Goal: Task Accomplishment & Management: Use online tool/utility

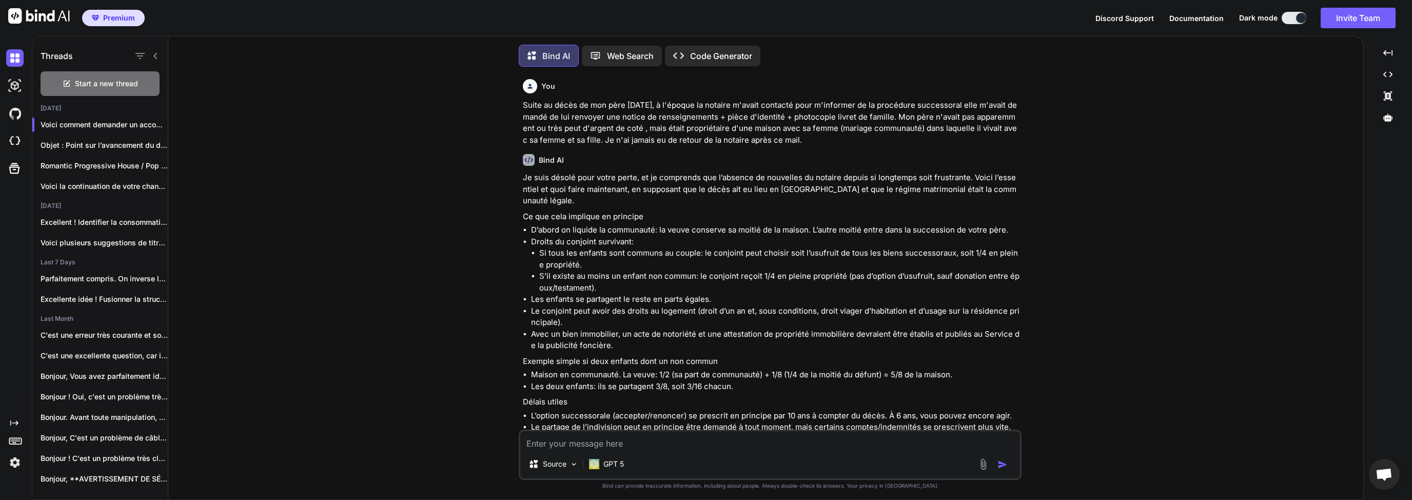
scroll to position [1754, 0]
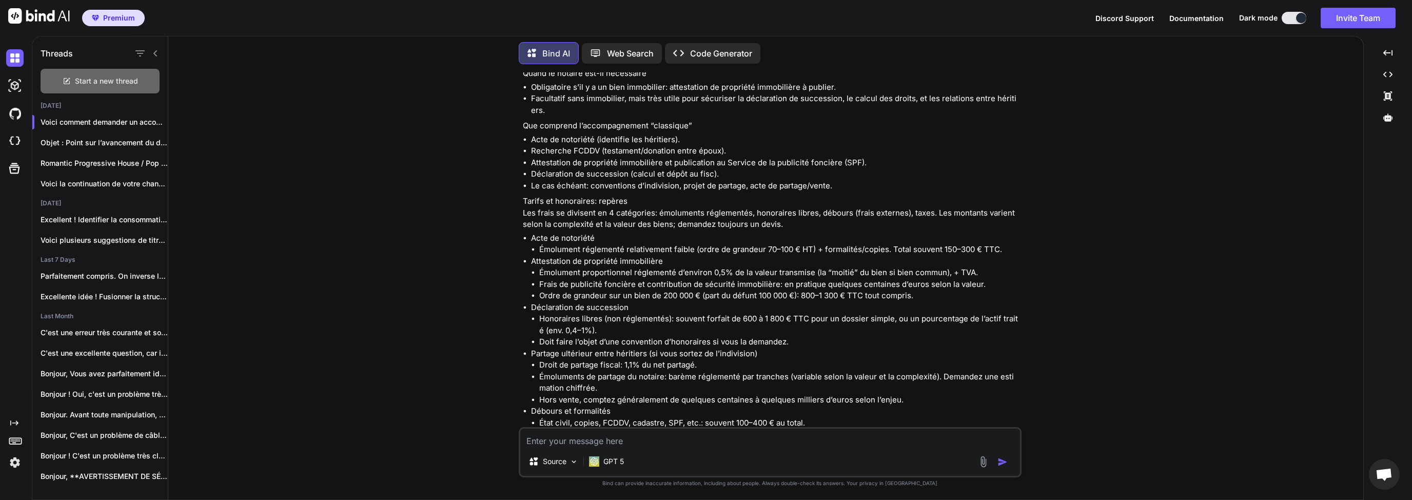
click at [108, 85] on div "Start a new thread" at bounding box center [100, 81] width 119 height 25
type textarea "x"
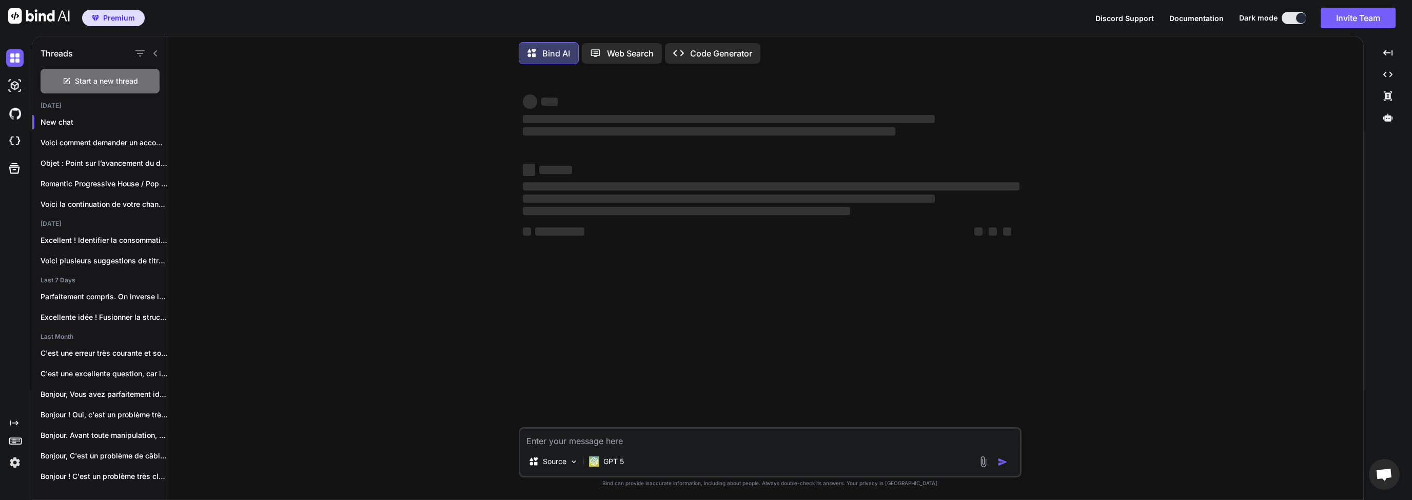
scroll to position [0, 0]
click at [608, 437] on textarea at bounding box center [770, 438] width 500 height 18
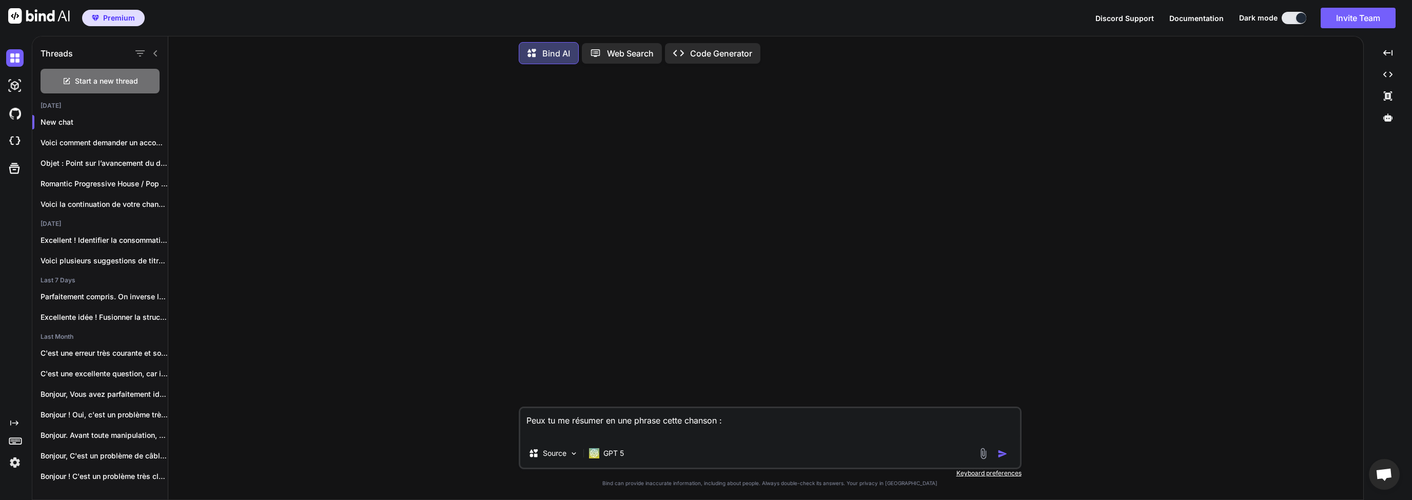
paste textarea "[Verse 1] Still see your face when I close my eyes Dancing shadows in the neon …"
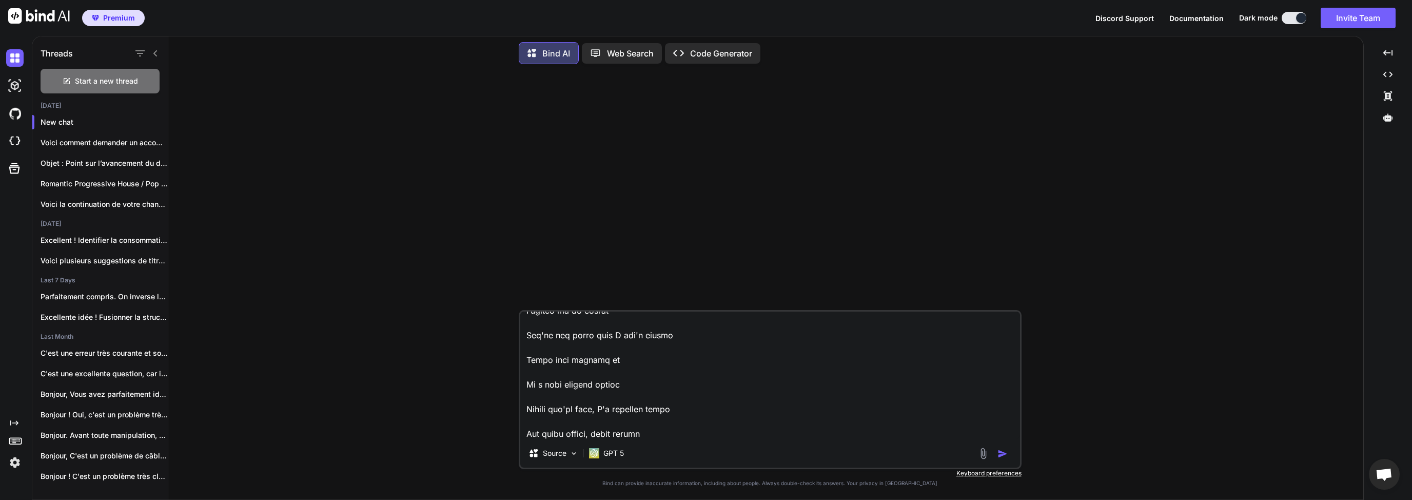
type textarea "Lore ip do sitamet co adi elitse doeiu tempori : [Utlab 0] Etdol mag aliq enim …"
click at [1002, 454] on img "button" at bounding box center [1003, 454] width 10 height 10
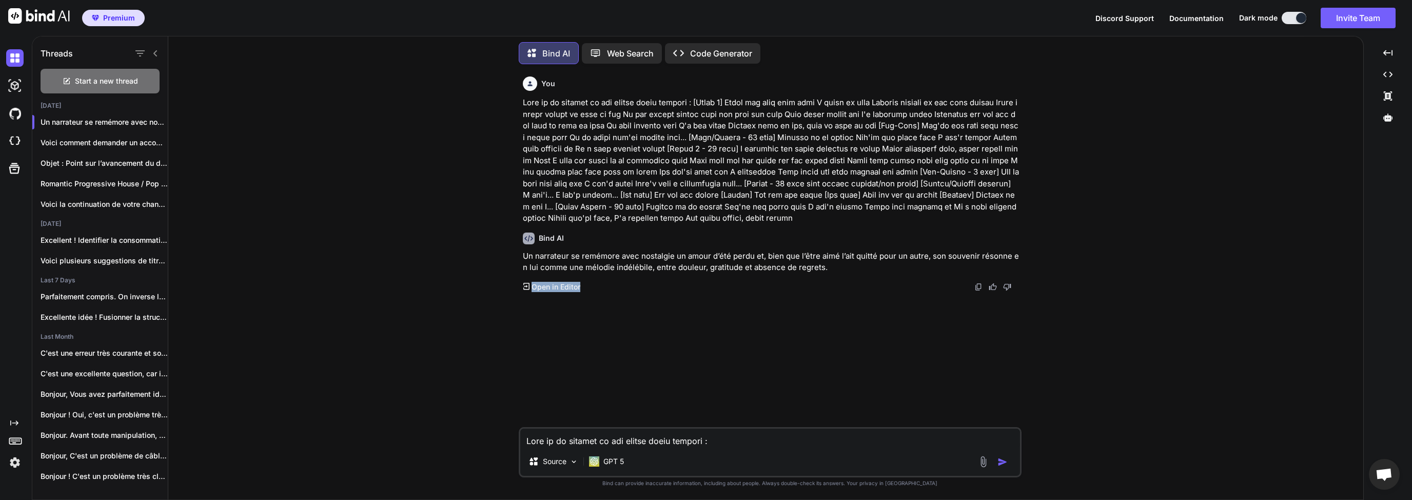
click at [608, 281] on div "Bind AI Un narrateur se remémore avec nostalgie un amour d’été perdu et, bien q…" at bounding box center [771, 258] width 497 height 68
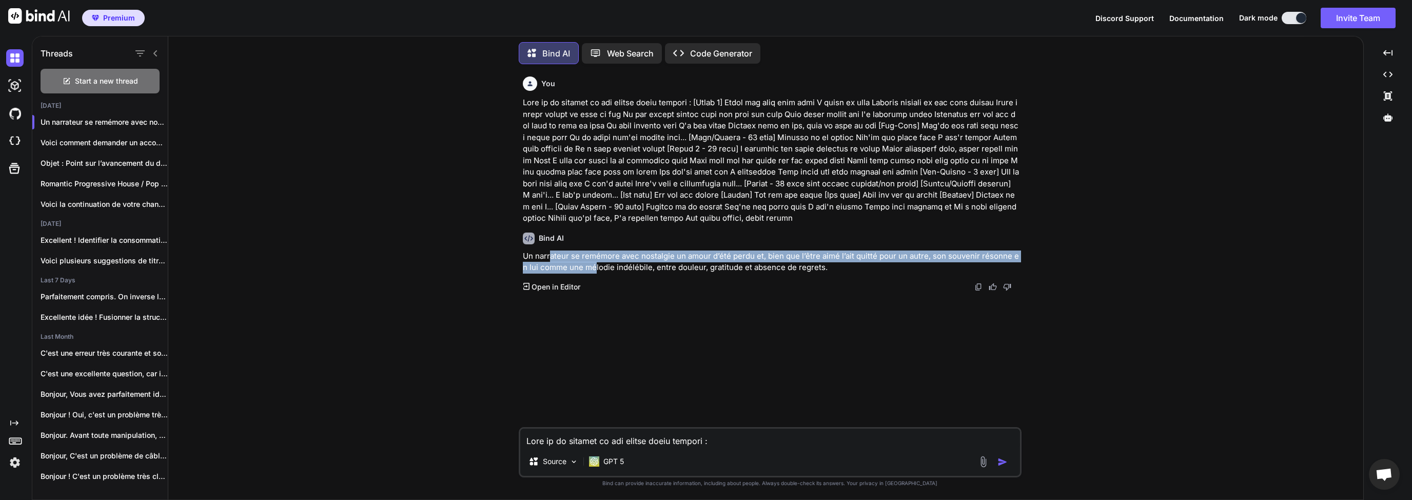
drag, startPoint x: 550, startPoint y: 259, endPoint x: 597, endPoint y: 263, distance: 47.4
click at [596, 262] on p "Un narrateur se remémore avec nostalgie un amour d’été perdu et, bien que l’êtr…" at bounding box center [771, 261] width 497 height 23
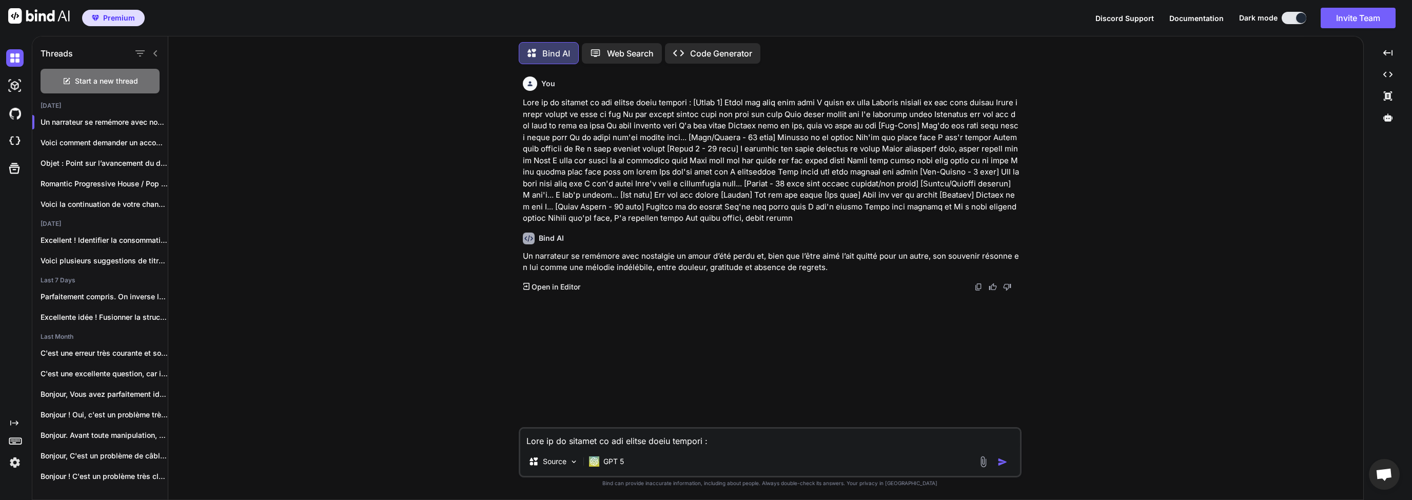
click at [661, 275] on div "Bind AI Un narrateur se remémore avec nostalgie un amour d’été perdu et, bien q…" at bounding box center [771, 258] width 497 height 68
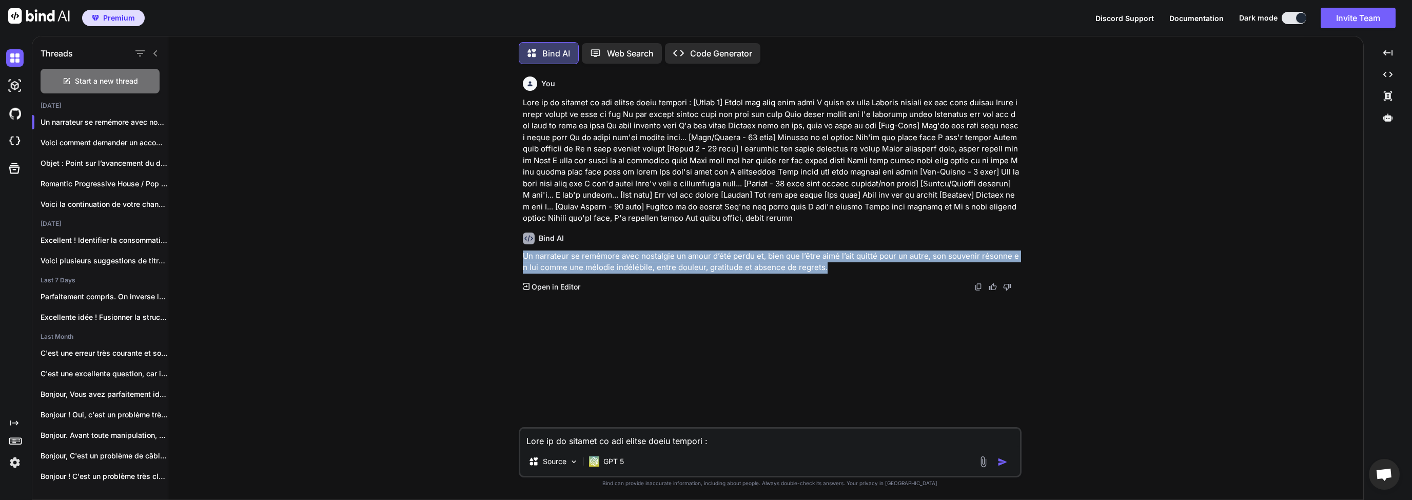
drag, startPoint x: 523, startPoint y: 253, endPoint x: 860, endPoint y: 273, distance: 337.3
click at [860, 273] on p "Un narrateur se remémore avec nostalgie un amour d’été perdu et, bien que l’êtr…" at bounding box center [771, 261] width 497 height 23
copy p "Un narrateur se remémore avec nostalgie un amour d’été perdu et, bien que l’êtr…"
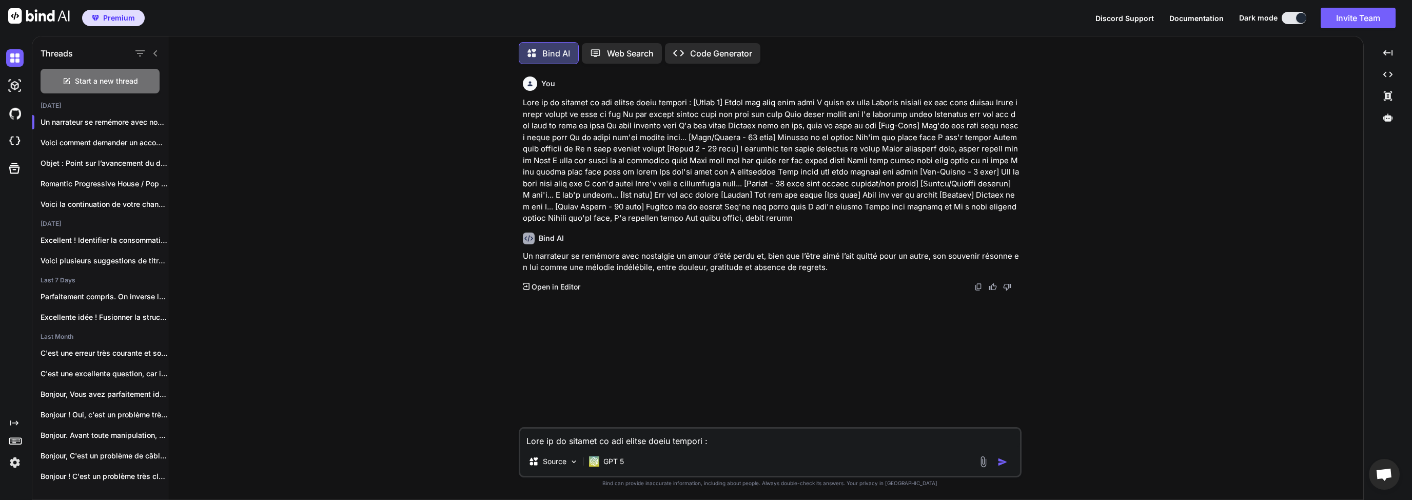
click at [671, 436] on textarea at bounding box center [770, 438] width 500 height 18
type textarea "En anglais si il te plait"
click at [998, 465] on div at bounding box center [995, 462] width 34 height 12
click at [1003, 466] on img "button" at bounding box center [1003, 462] width 10 height 10
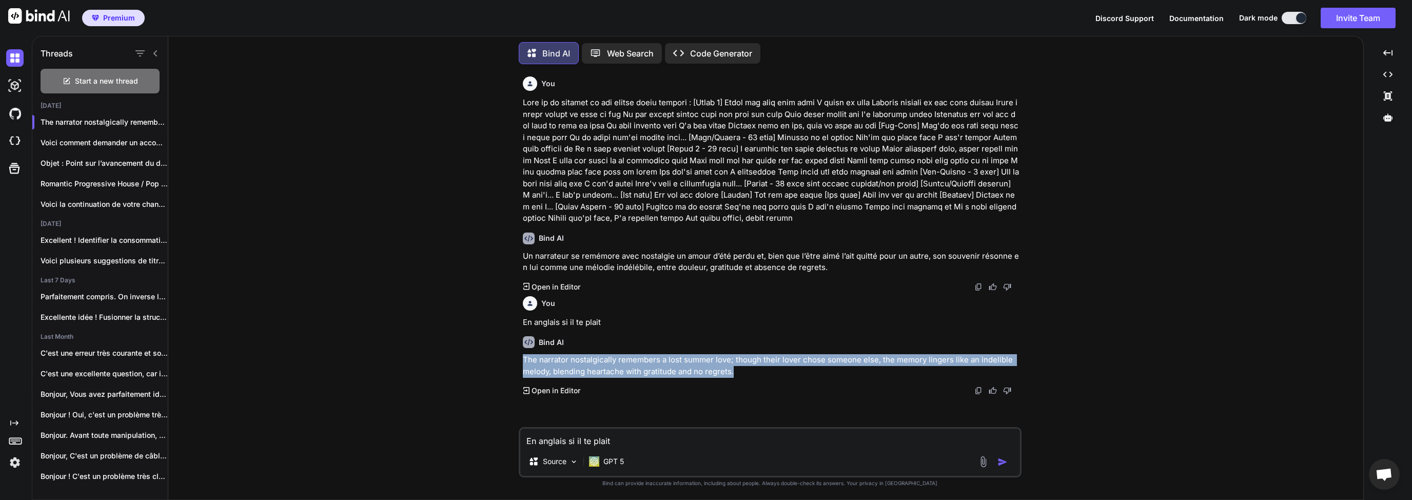
drag, startPoint x: 541, startPoint y: 362, endPoint x: 744, endPoint y: 373, distance: 203.0
click at [751, 374] on p "The narrator nostalgically remembers a lost summer love; though their lover cho…" at bounding box center [771, 365] width 497 height 23
copy p "The narrator nostalgically remembers a lost summer love; though their lover cho…"
